Goal: Find specific page/section: Find specific page/section

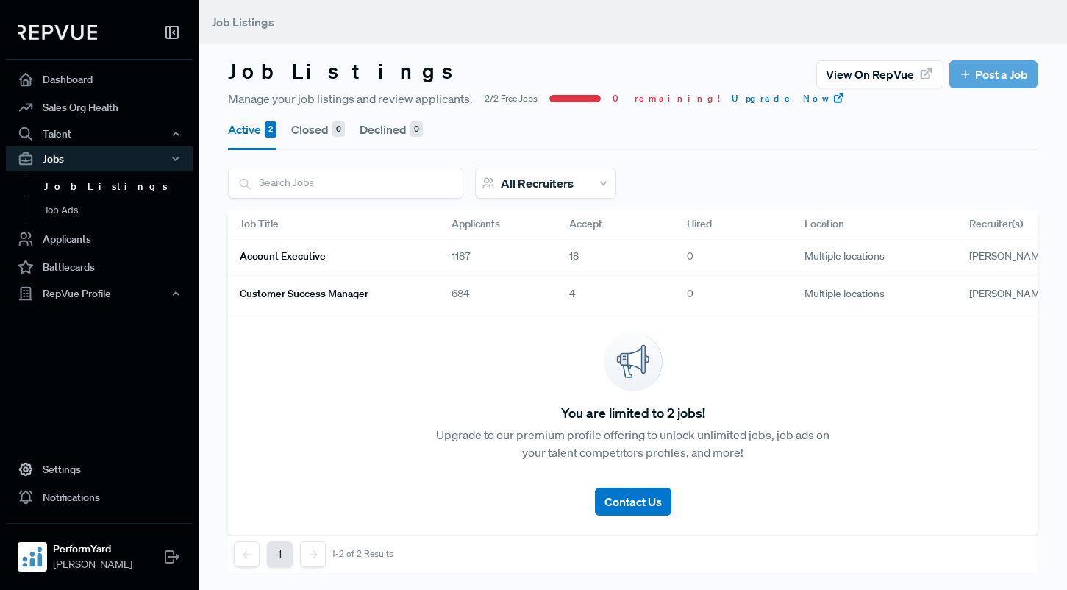
click at [386, 256] on link "Account Executive" at bounding box center [328, 256] width 177 height 25
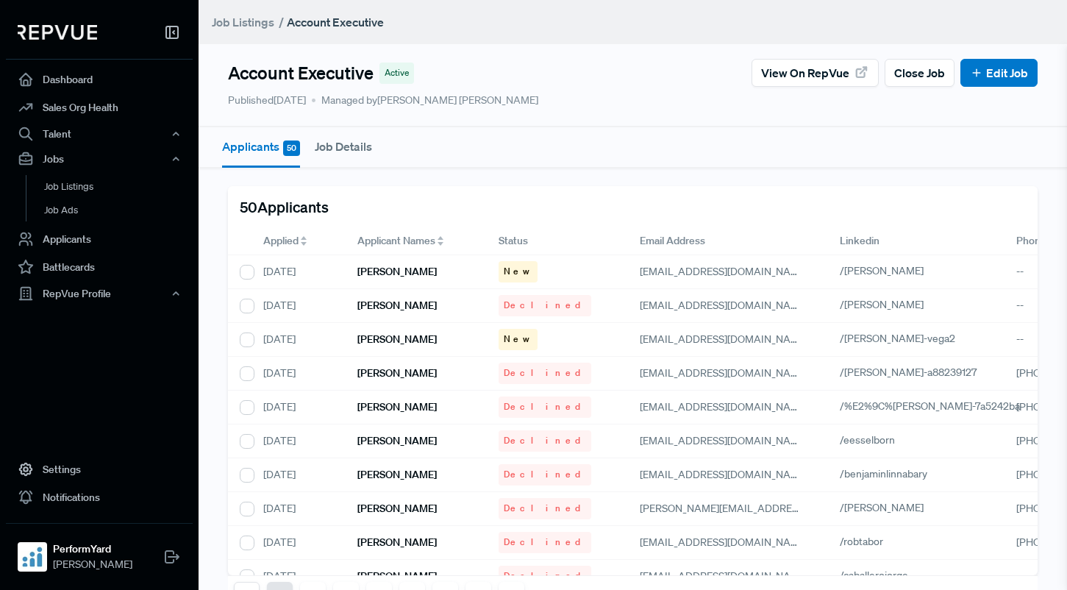
click at [301, 235] on div "Applied" at bounding box center [298, 240] width 71 height 15
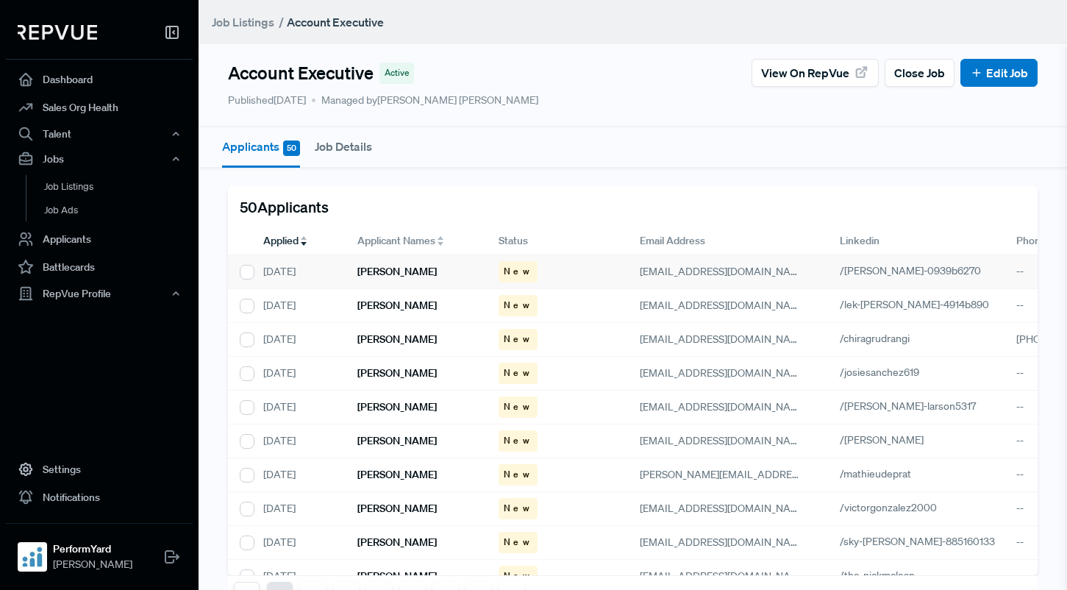
click at [411, 272] on h6 "[PERSON_NAME]" at bounding box center [397, 272] width 79 height 13
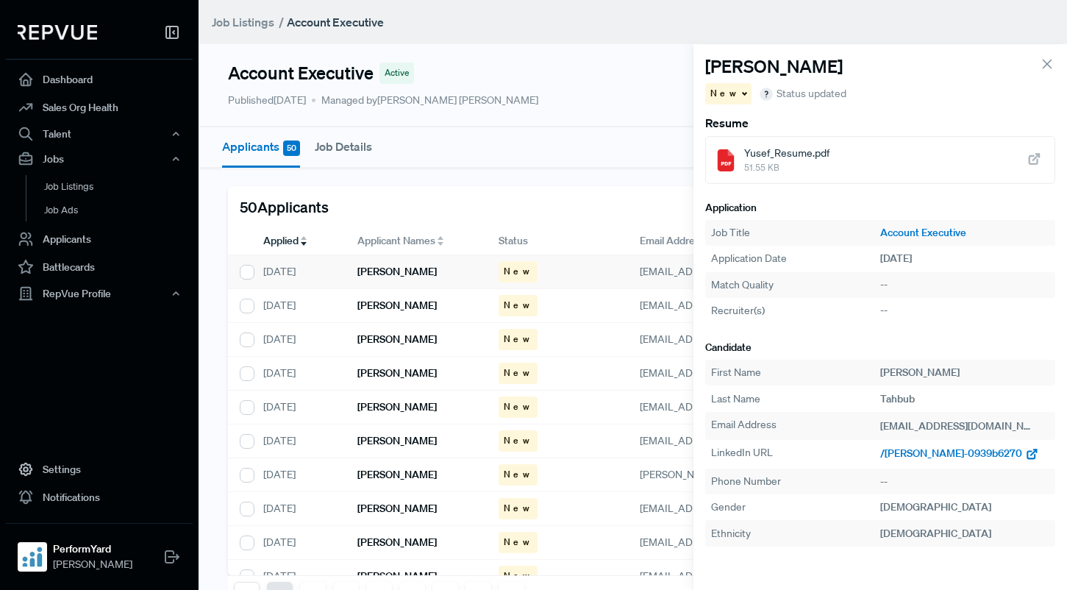
click at [949, 455] on span "/[PERSON_NAME]-0939b6270" at bounding box center [952, 453] width 142 height 13
click at [413, 303] on div "[PERSON_NAME]" at bounding box center [416, 306] width 141 height 34
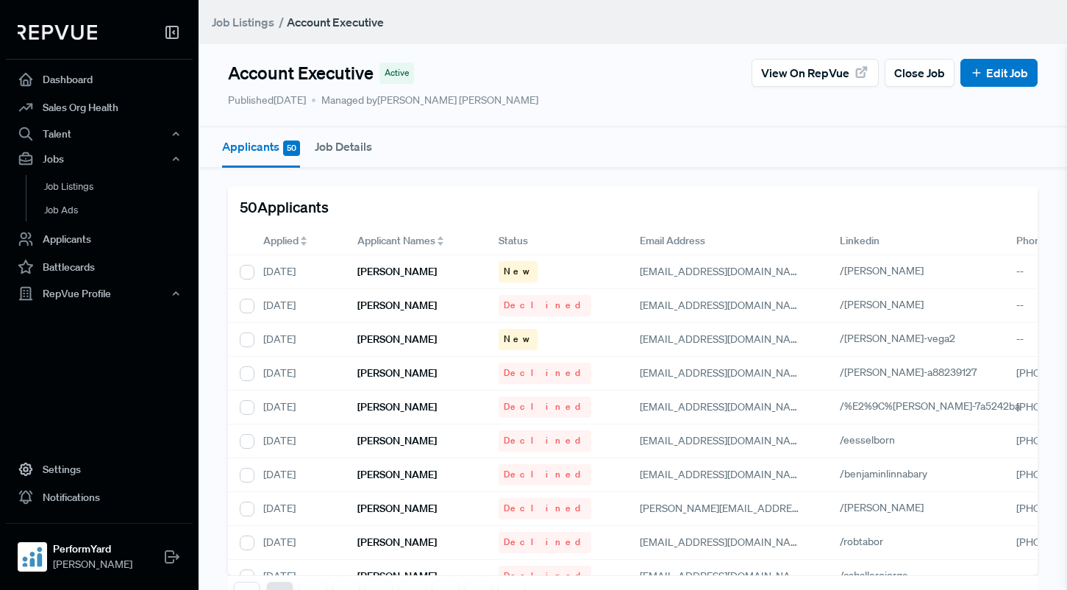
click at [261, 245] on div "Applied" at bounding box center [299, 241] width 94 height 28
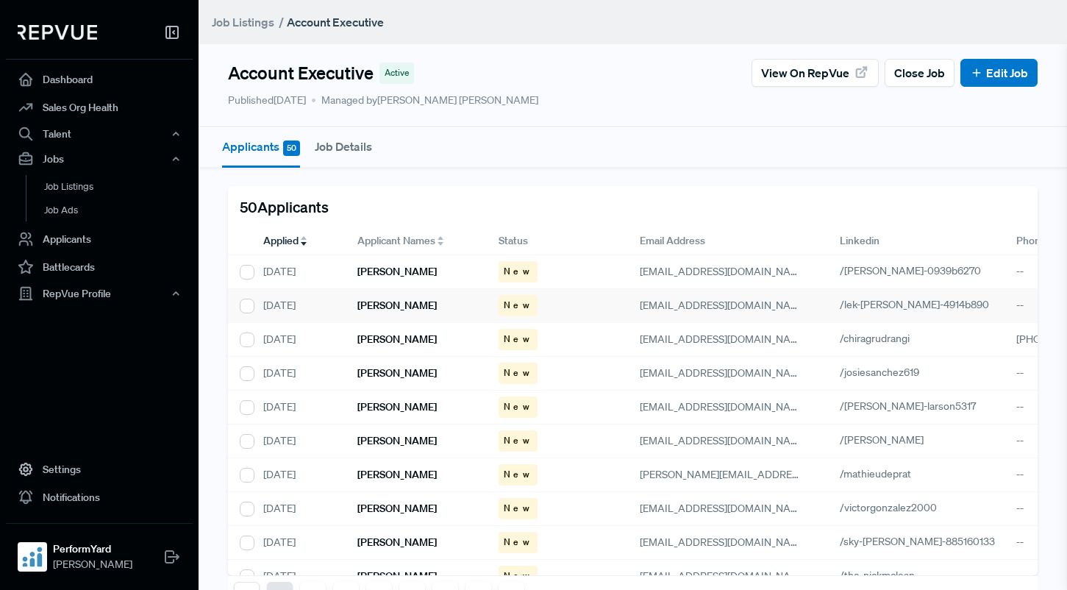
drag, startPoint x: 422, startPoint y: 306, endPoint x: 625, endPoint y: 374, distance: 214.2
click at [422, 306] on div "[PERSON_NAME]" at bounding box center [416, 306] width 141 height 34
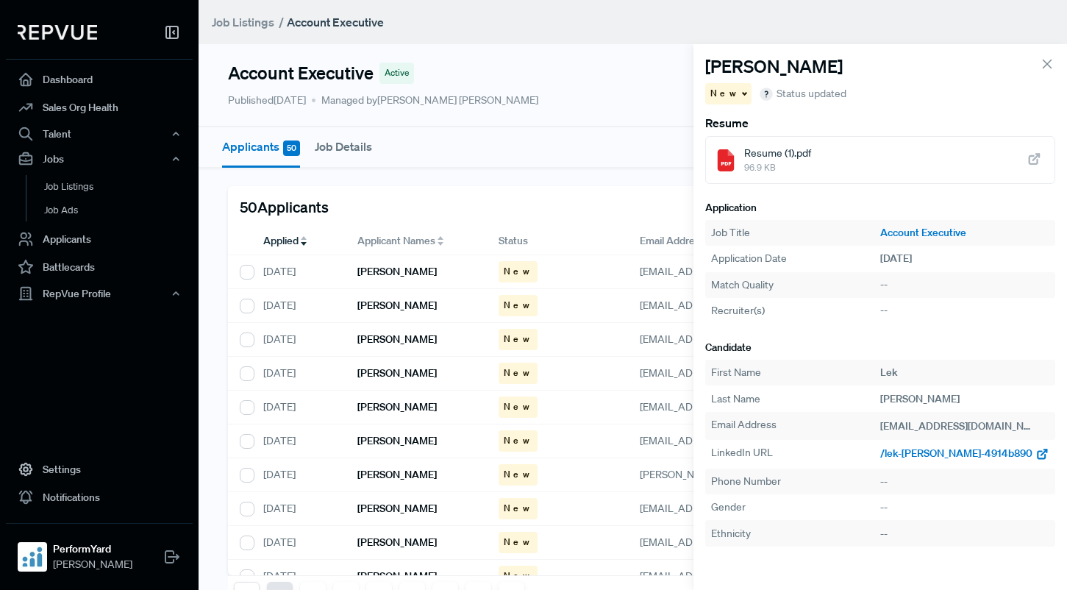
click at [948, 455] on span "/lek-[PERSON_NAME]-4914b890" at bounding box center [957, 453] width 152 height 13
